Goal: Transaction & Acquisition: Purchase product/service

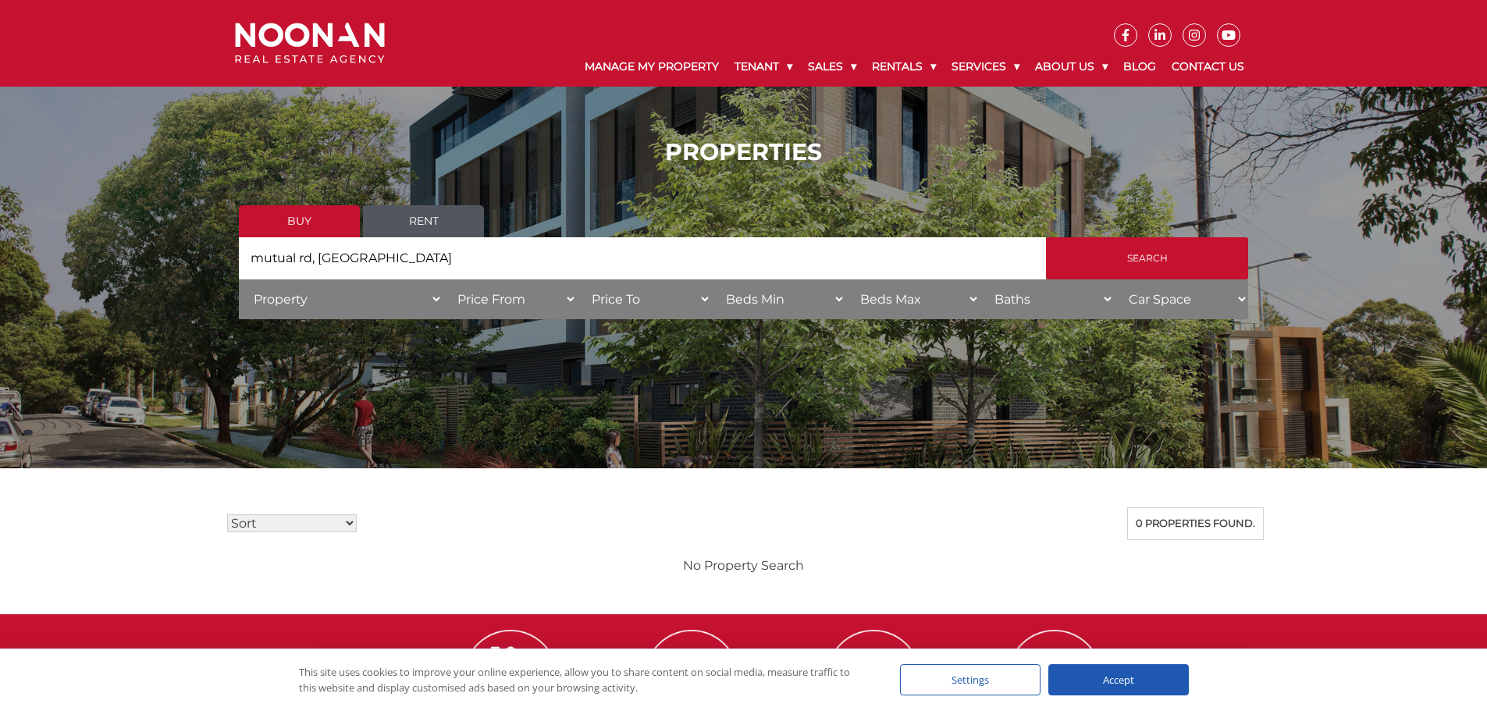
click at [315, 262] on input "mutual rd, [GEOGRAPHIC_DATA]" at bounding box center [642, 258] width 807 height 42
type input "mortdale"
click at [1094, 255] on input "Search" at bounding box center [1147, 258] width 202 height 42
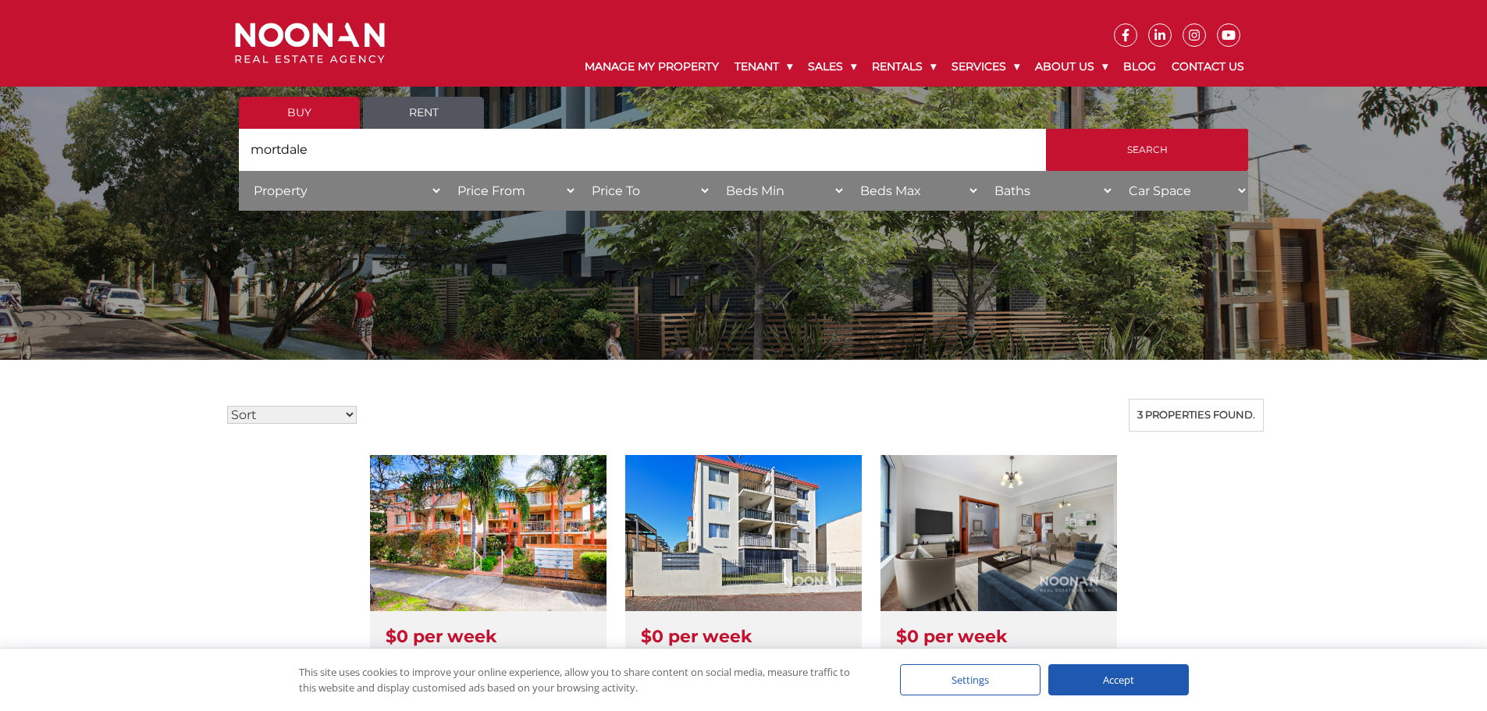
scroll to position [82, 0]
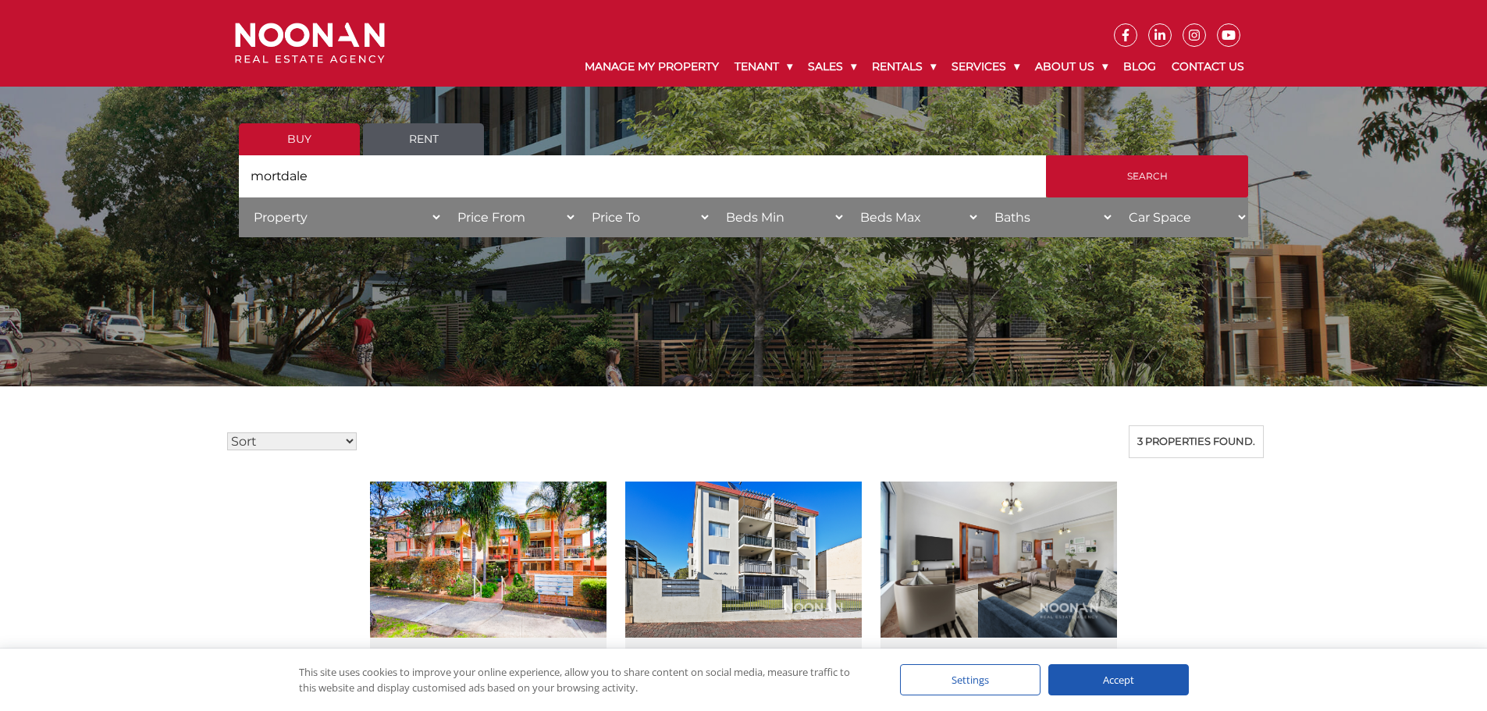
click at [285, 144] on link "Buy" at bounding box center [299, 139] width 121 height 32
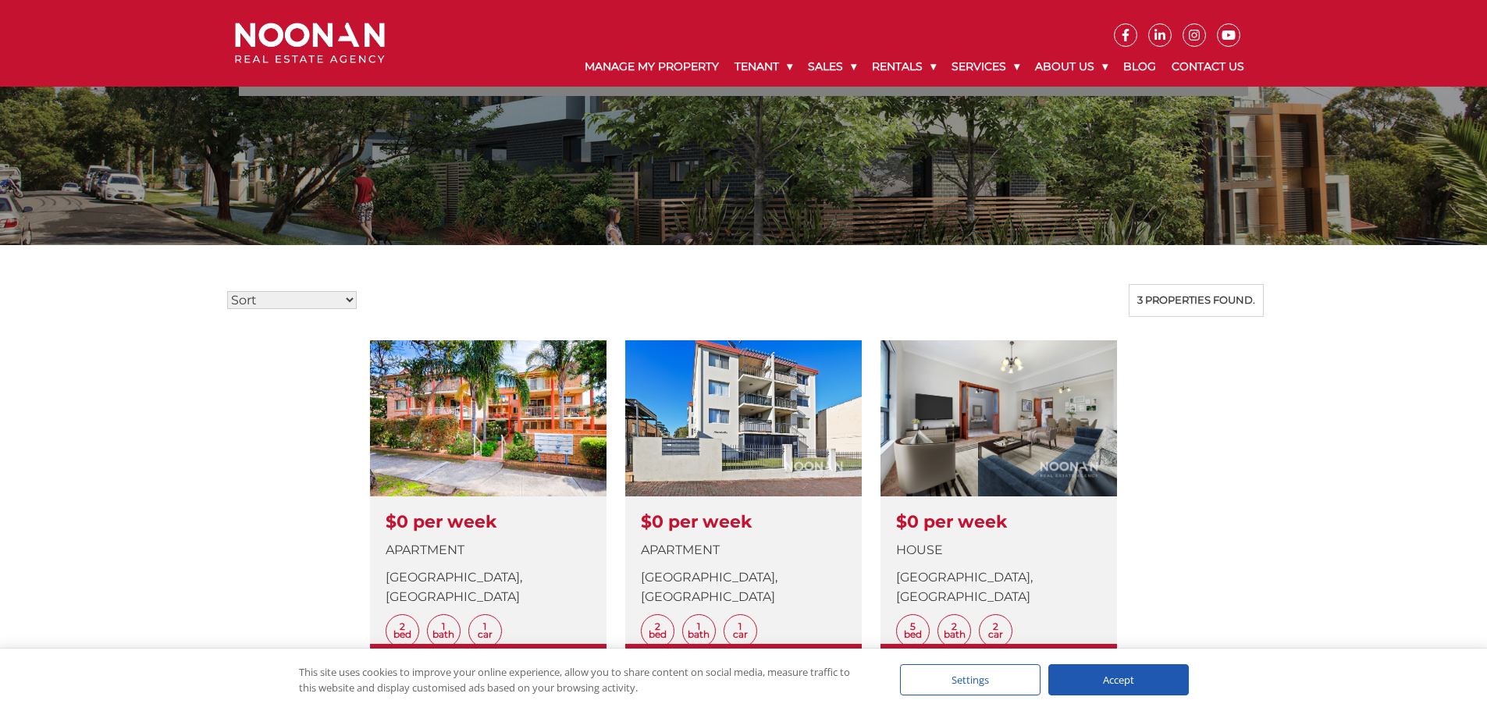
scroll to position [255, 0]
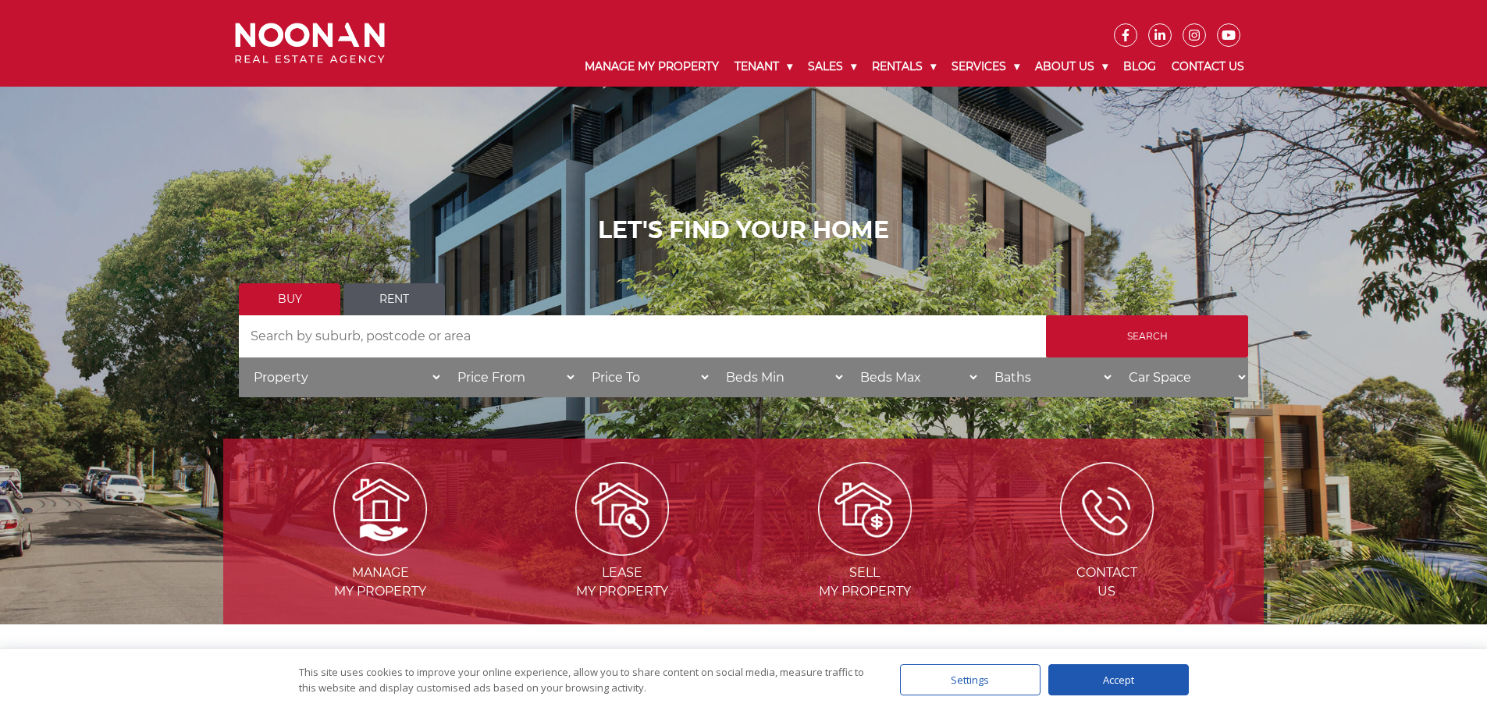
click at [276, 343] on input "Search by Address" at bounding box center [642, 336] width 807 height 42
type input "mortdale"
click at [1138, 336] on input "Search" at bounding box center [1147, 336] width 202 height 42
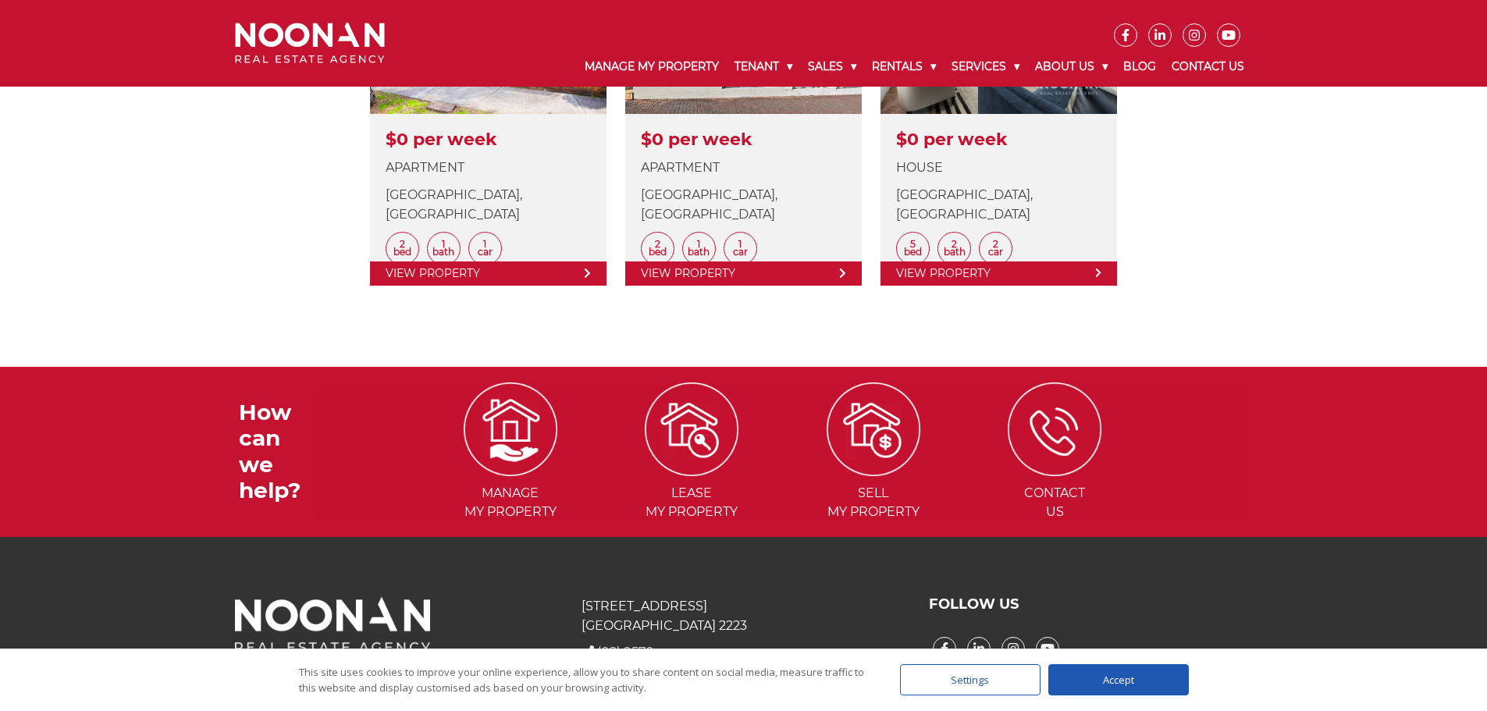
scroll to position [315, 0]
